Goal: Use online tool/utility: Utilize a website feature to perform a specific function

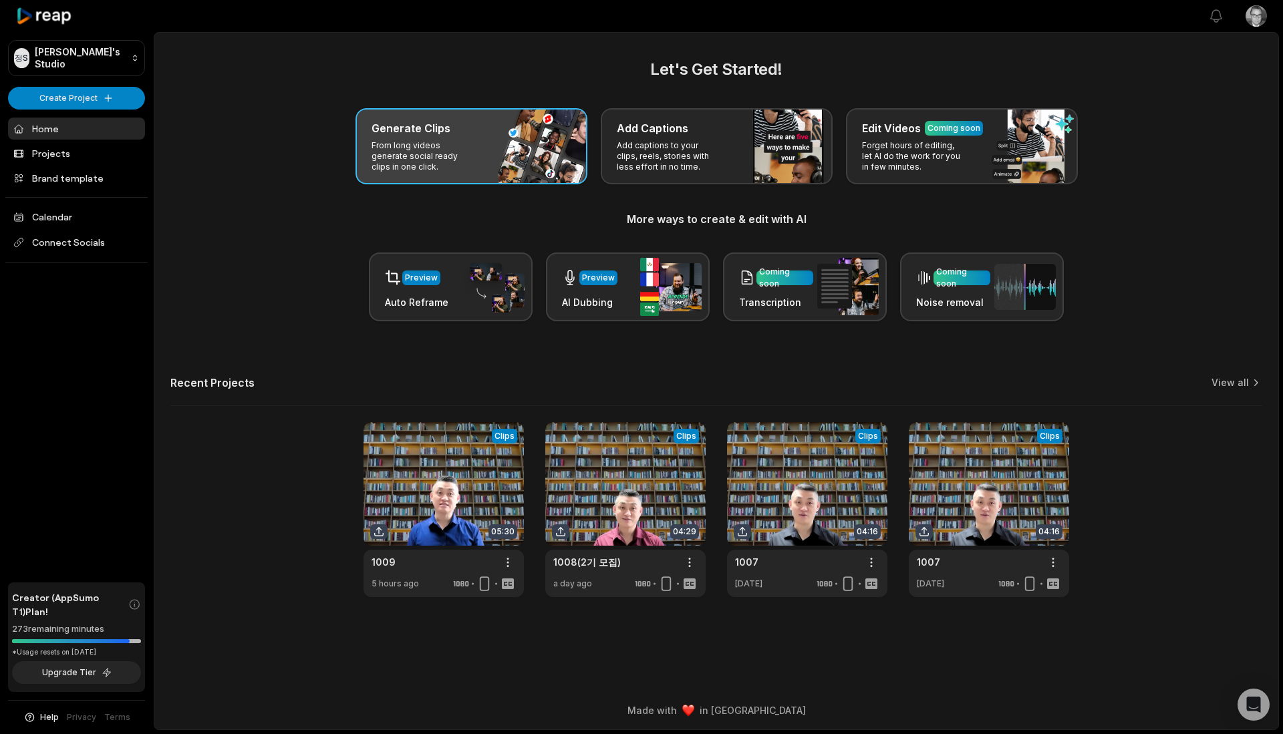
click at [495, 156] on div "Generate Clips From long videos generate social ready clips in one click." at bounding box center [471, 146] width 232 height 76
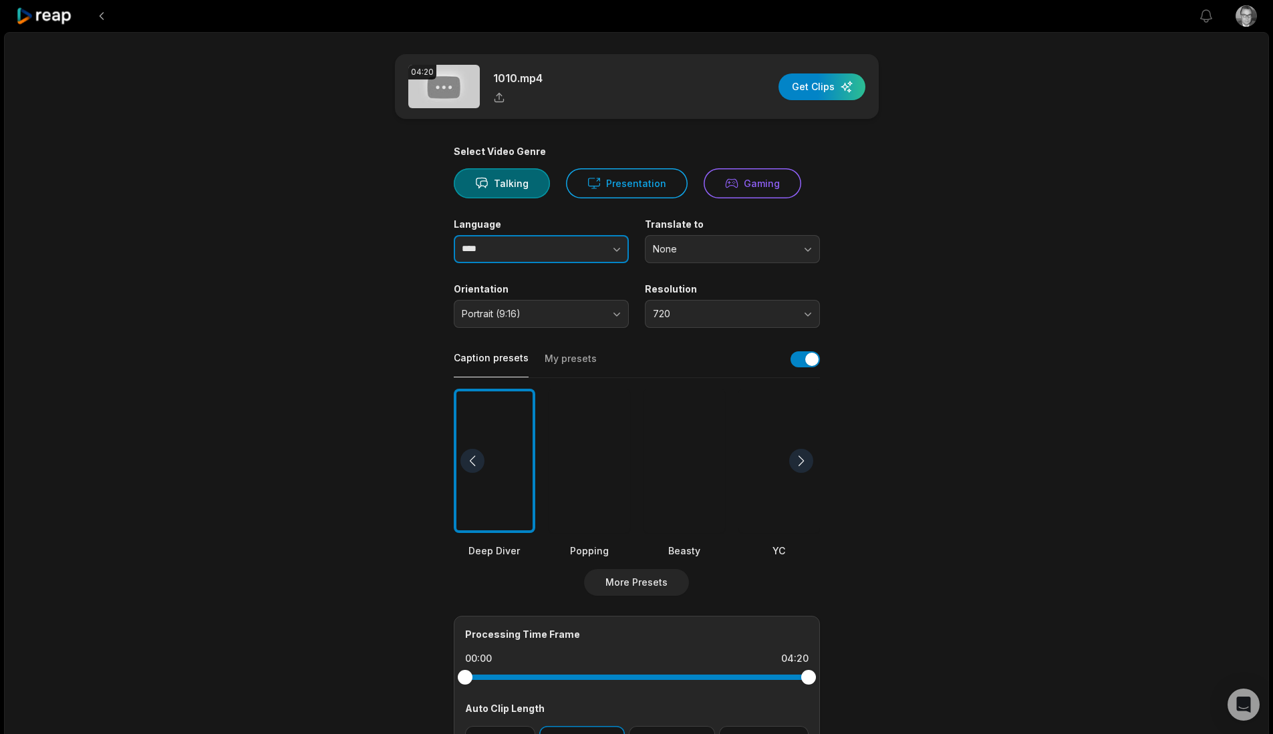
click at [549, 260] on input "****" at bounding box center [541, 249] width 175 height 28
click at [613, 251] on icon "button" at bounding box center [616, 249] width 13 height 13
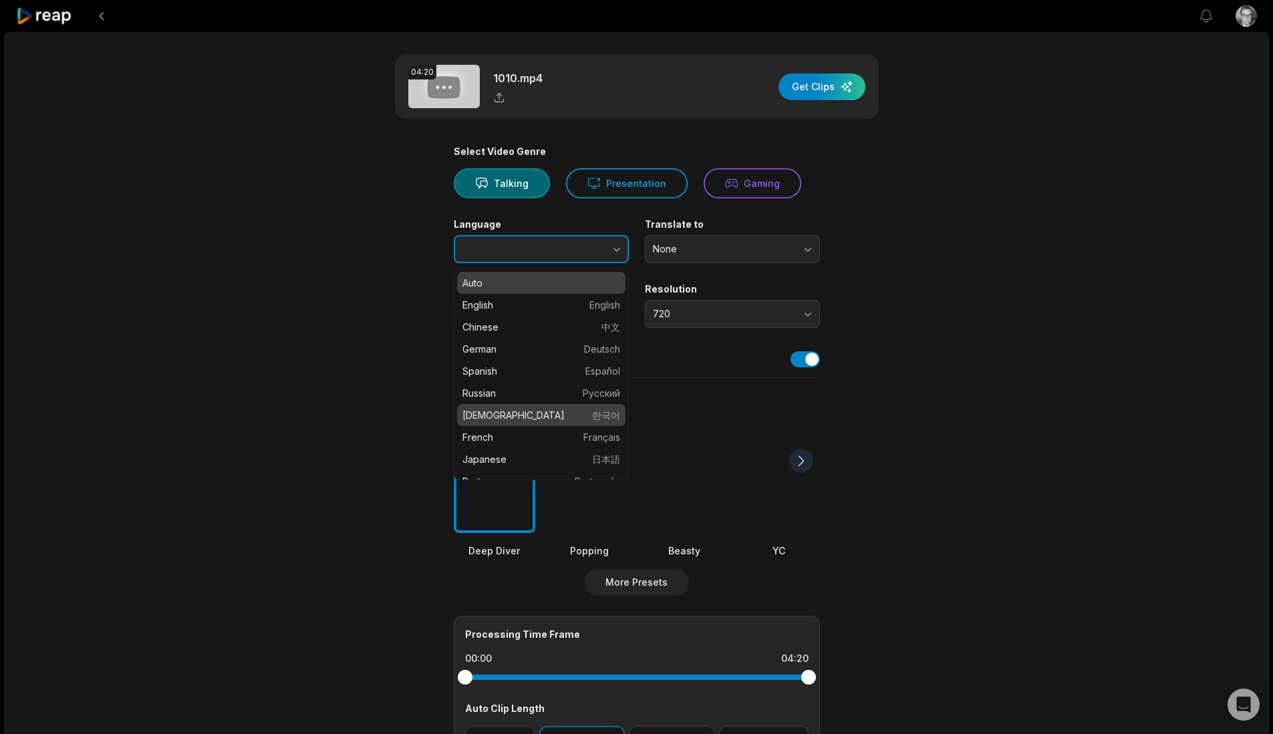
type input "******"
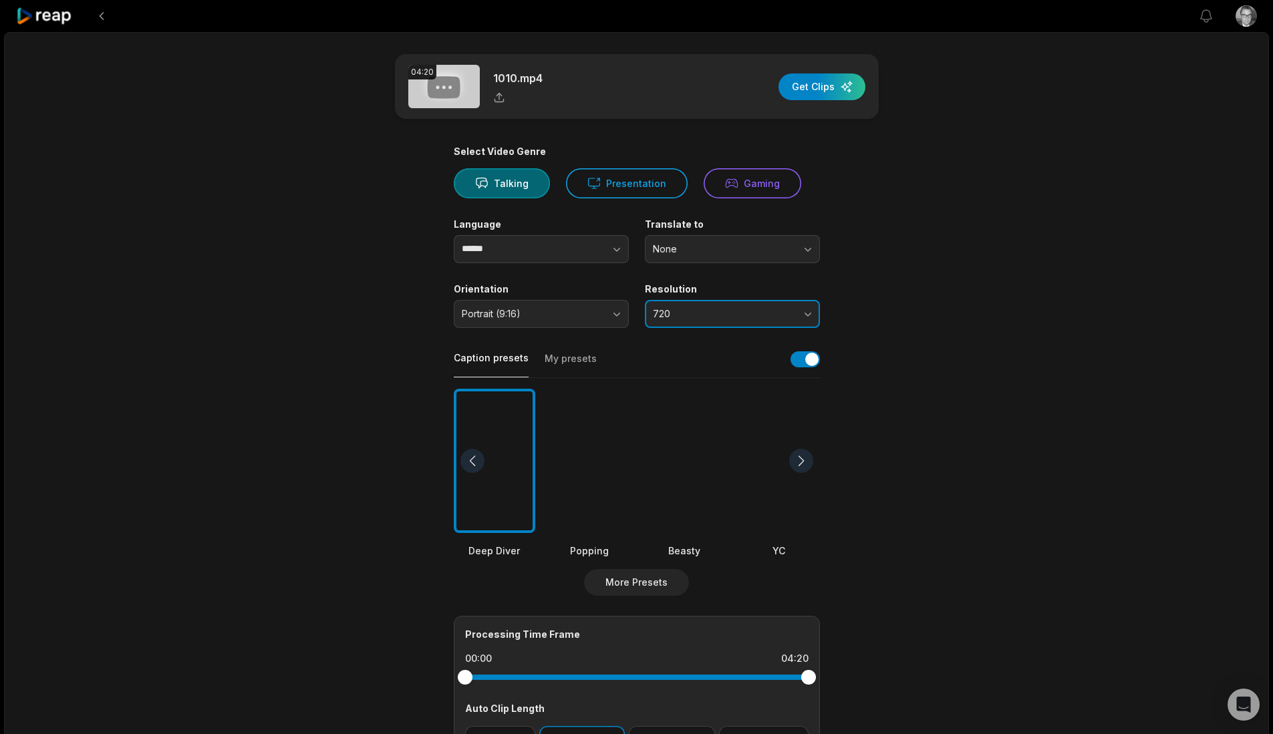
click at [796, 318] on button "720" at bounding box center [732, 314] width 175 height 28
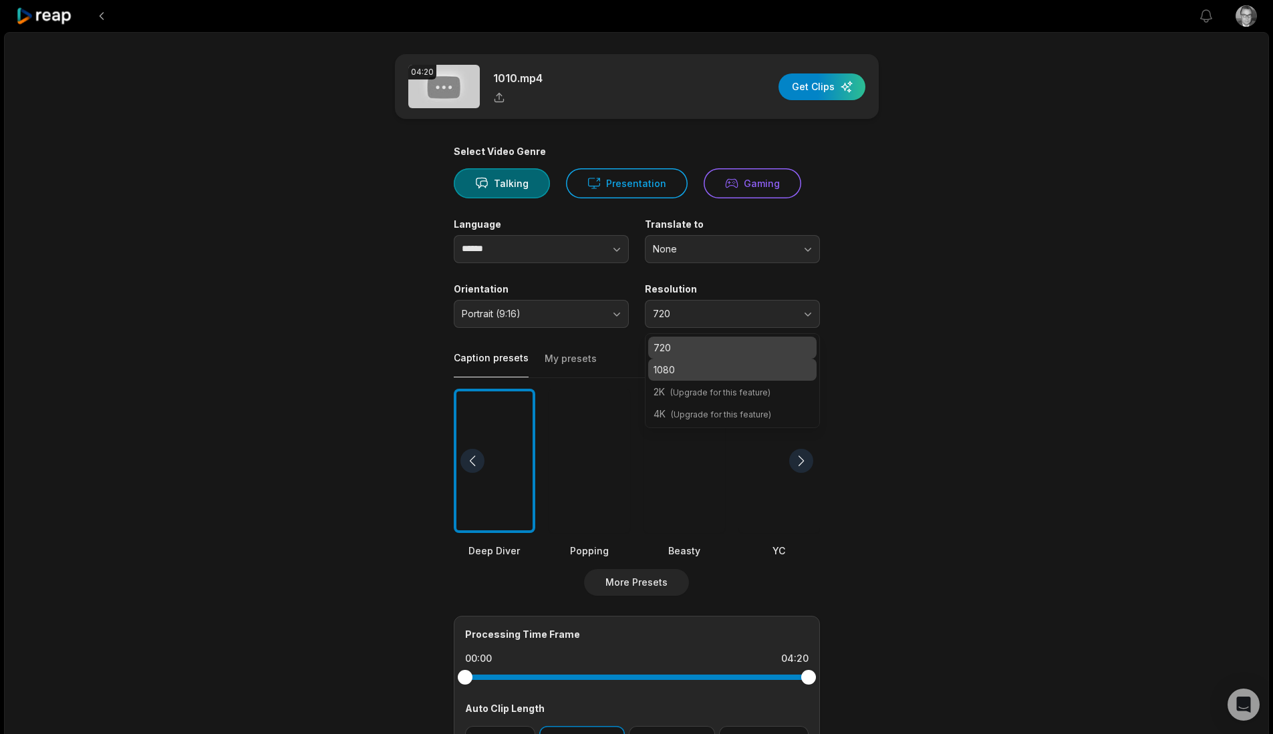
drag, startPoint x: 674, startPoint y: 367, endPoint x: 661, endPoint y: 367, distance: 12.7
click at [674, 367] on p "1080" at bounding box center [732, 370] width 158 height 14
drag, startPoint x: 579, startPoint y: 356, endPoint x: 576, endPoint y: 365, distance: 9.1
click at [579, 356] on button "My presets" at bounding box center [571, 364] width 52 height 25
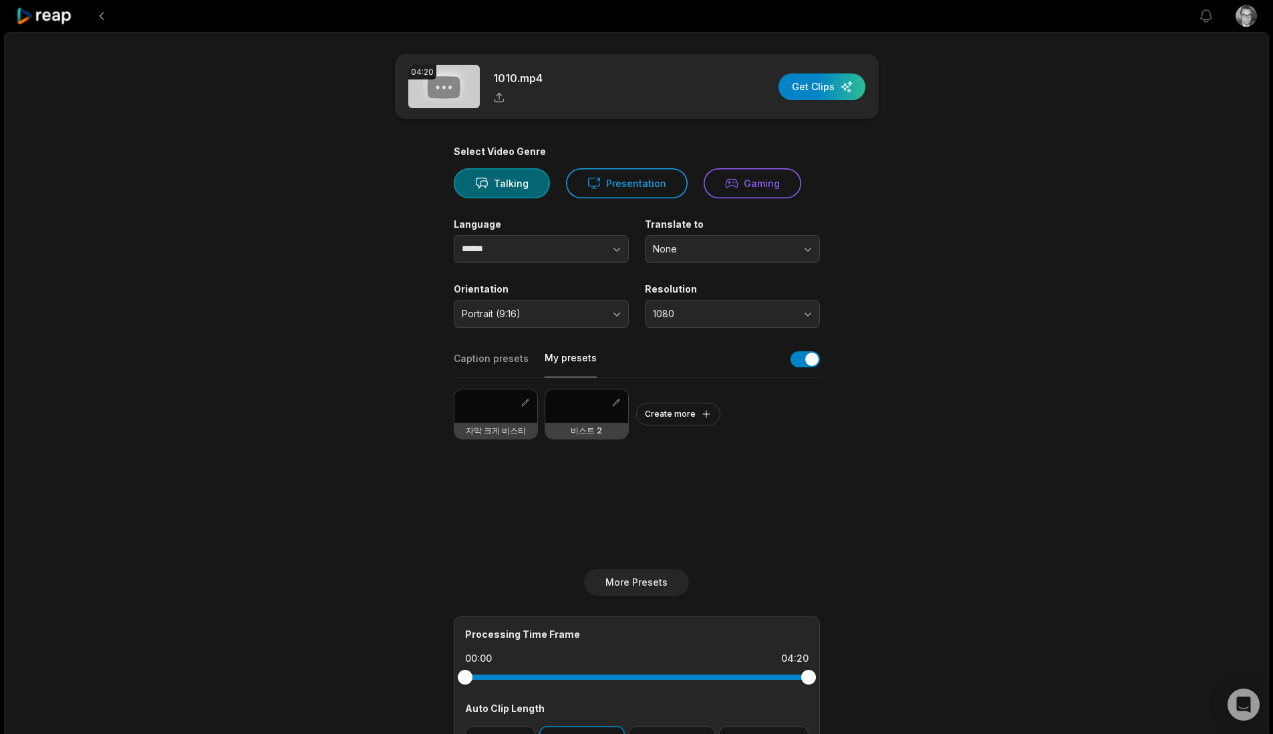
click at [583, 426] on h3 "비스트 2" at bounding box center [586, 431] width 31 height 11
click at [820, 90] on div "button" at bounding box center [821, 86] width 87 height 27
